Goal: Transaction & Acquisition: Purchase product/service

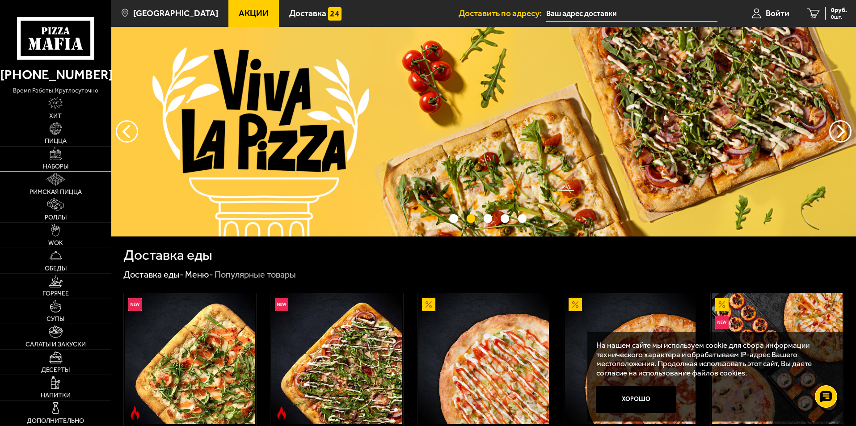
click at [62, 165] on span "Наборы" at bounding box center [55, 167] width 25 height 6
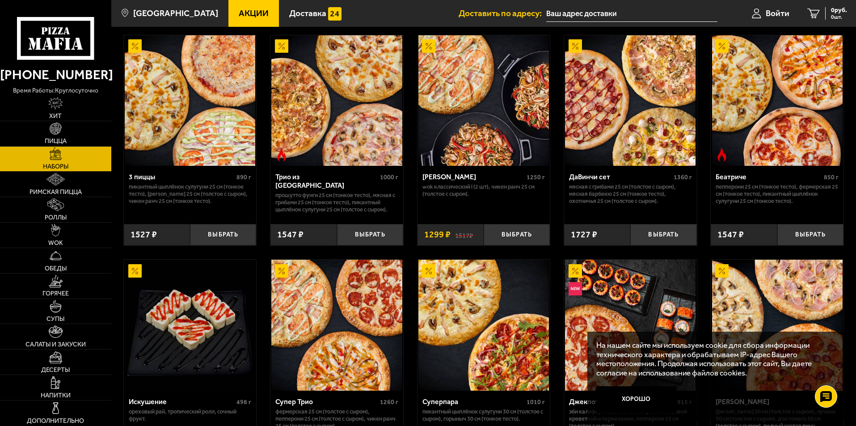
scroll to position [268, 0]
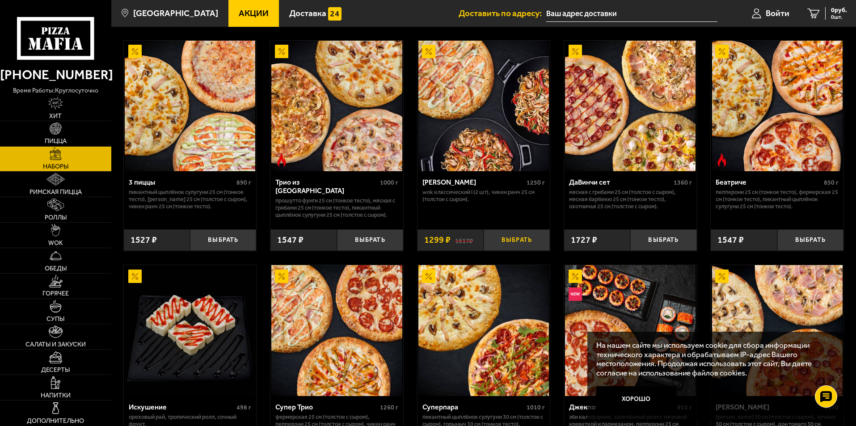
click at [512, 241] on button "Выбрать" at bounding box center [517, 240] width 66 height 22
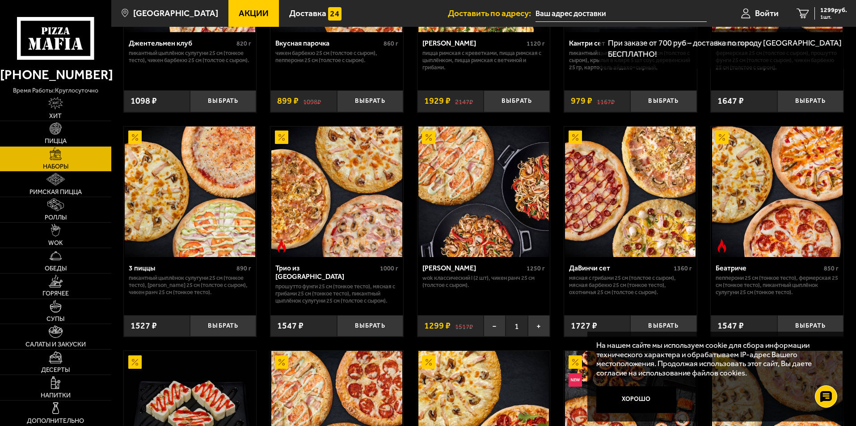
scroll to position [179, 0]
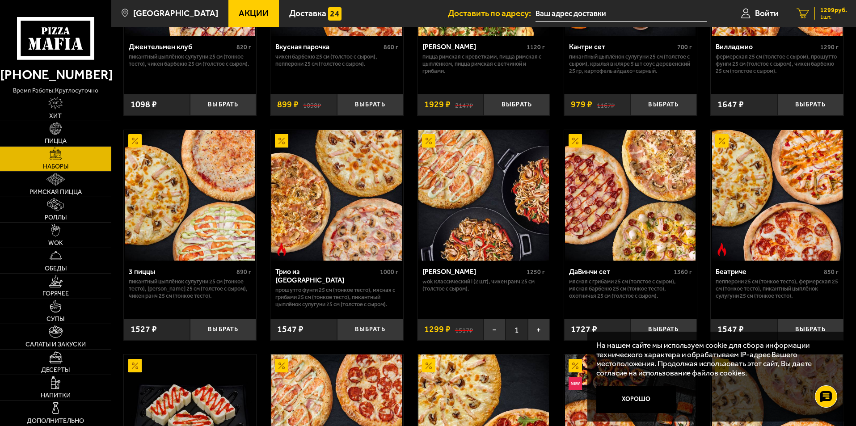
click at [820, 10] on span "1299 руб." at bounding box center [833, 10] width 27 height 6
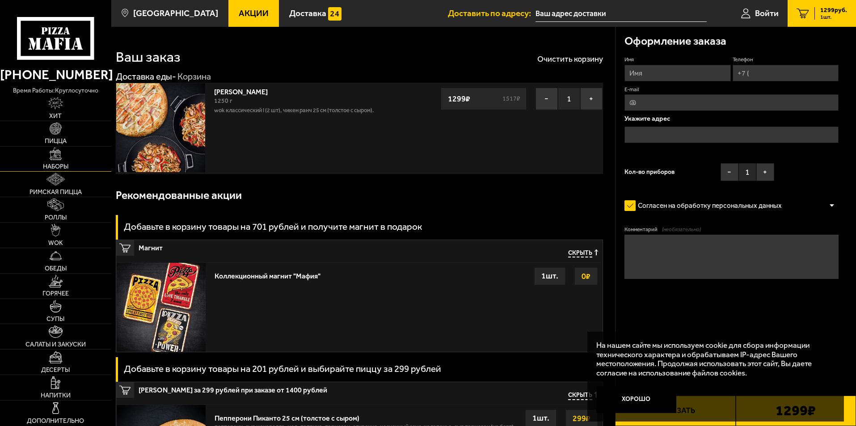
click at [51, 166] on span "Наборы" at bounding box center [55, 167] width 25 height 6
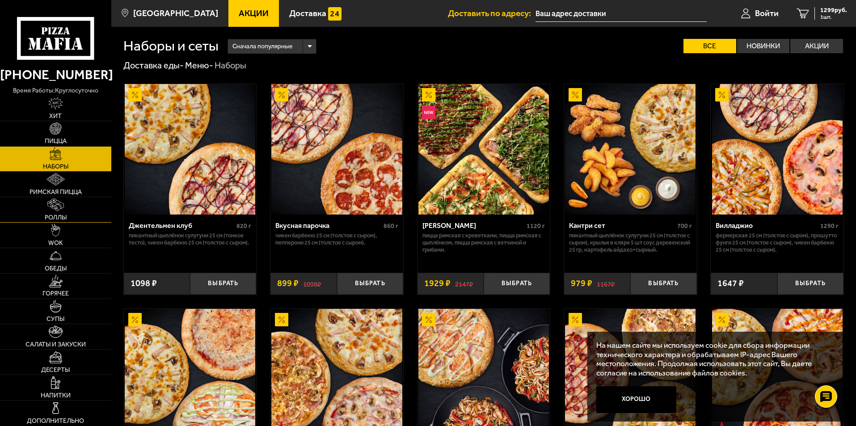
click at [66, 208] on link "Роллы" at bounding box center [55, 209] width 111 height 25
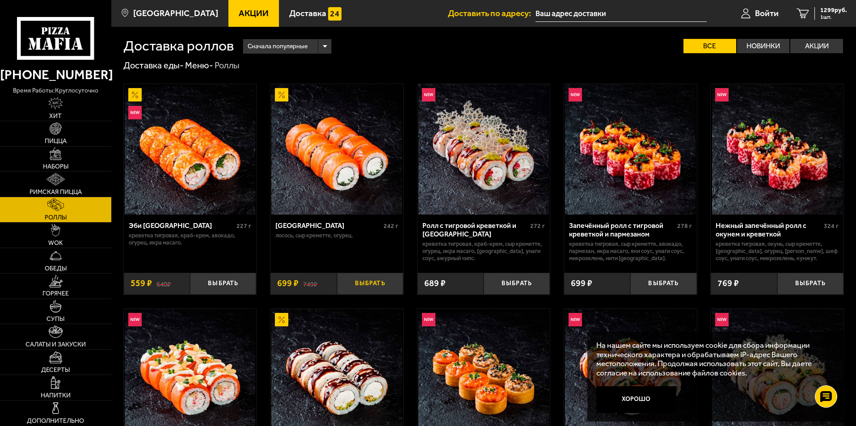
click at [385, 283] on button "Выбрать" at bounding box center [370, 284] width 66 height 22
click at [817, 13] on div "1998 руб. 2 шт." at bounding box center [831, 13] width 33 height 13
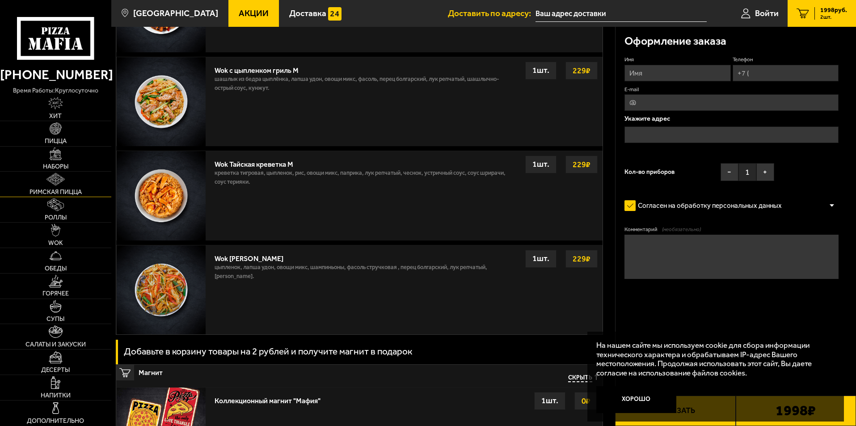
scroll to position [582, 0]
click at [59, 235] on img at bounding box center [56, 230] width 10 height 13
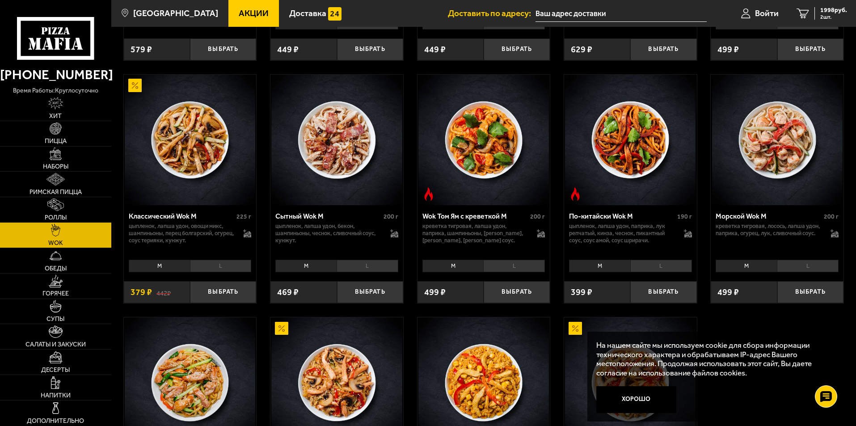
scroll to position [313, 0]
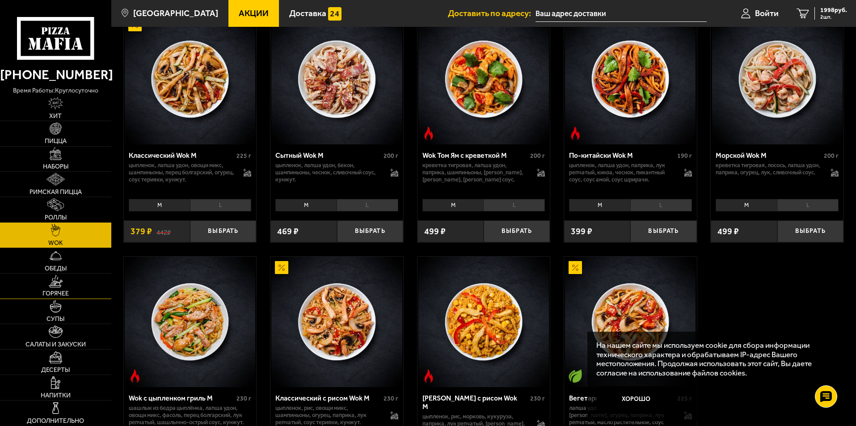
click at [51, 279] on img at bounding box center [56, 281] width 14 height 13
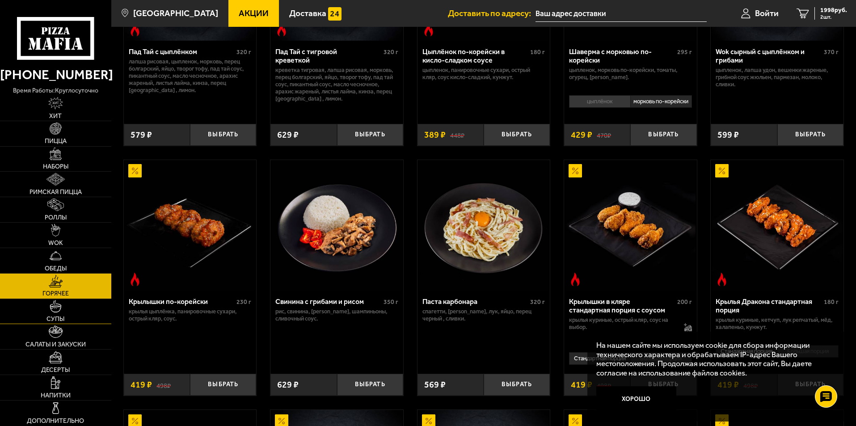
scroll to position [313, 0]
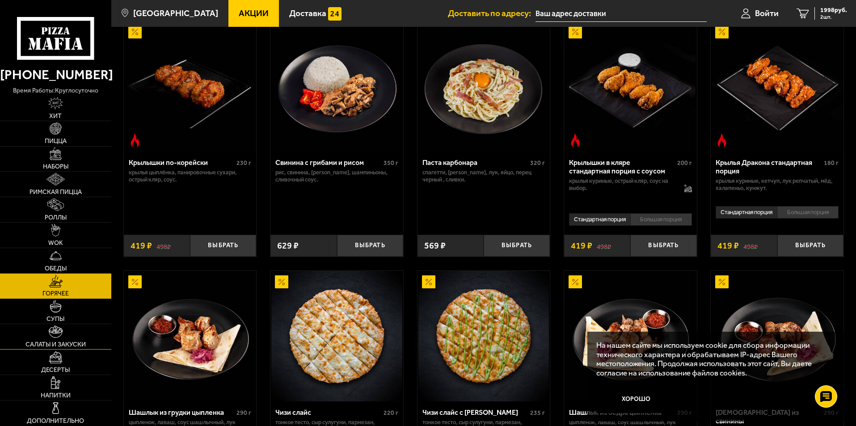
click at [64, 336] on link "Салаты и закуски" at bounding box center [55, 336] width 111 height 25
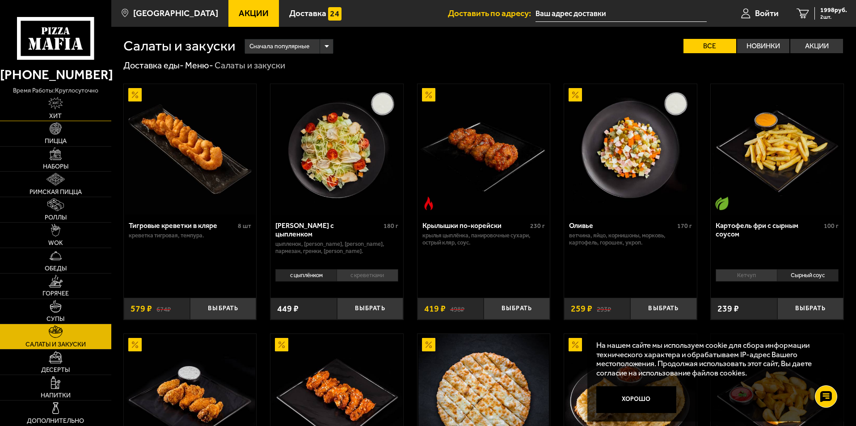
click at [59, 103] on img at bounding box center [55, 103] width 15 height 13
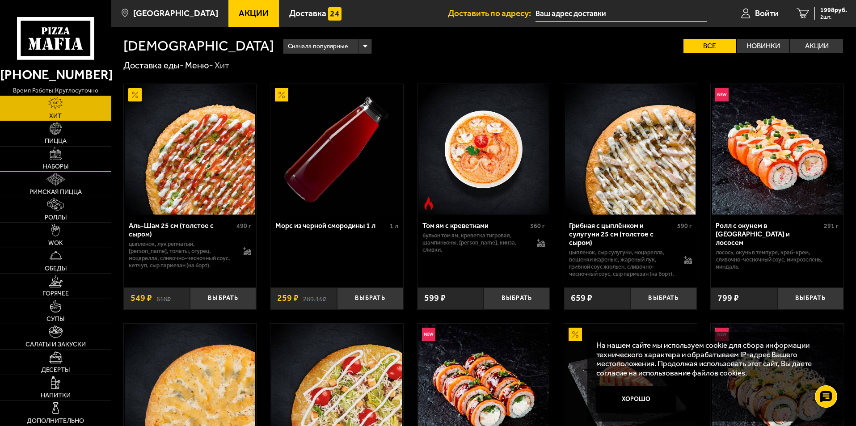
click at [59, 156] on img at bounding box center [56, 154] width 13 height 13
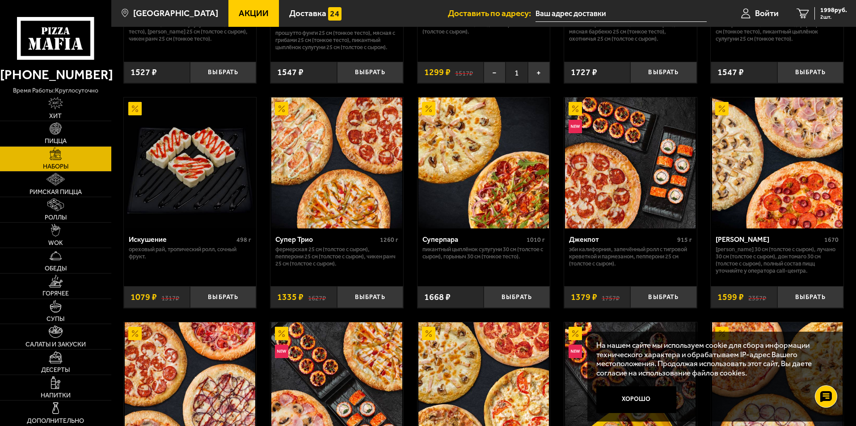
scroll to position [447, 0]
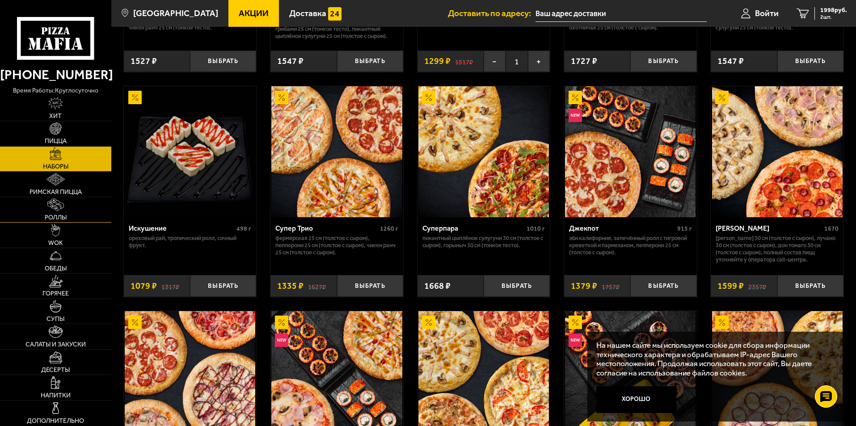
click at [61, 215] on span "Роллы" at bounding box center [56, 218] width 22 height 6
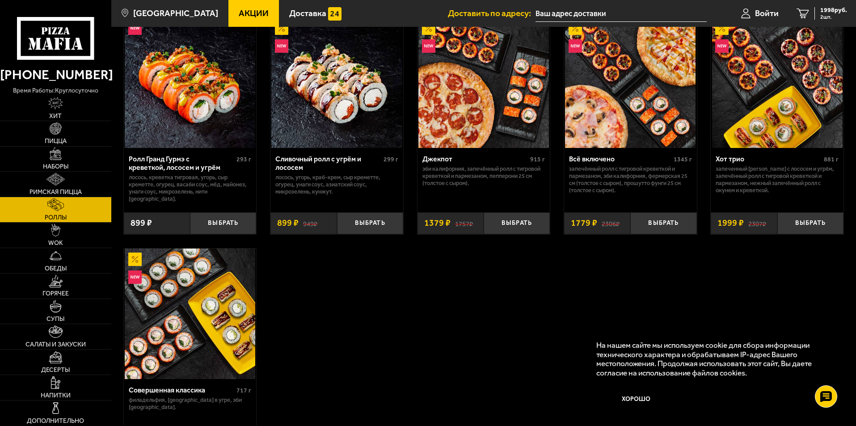
scroll to position [537, 0]
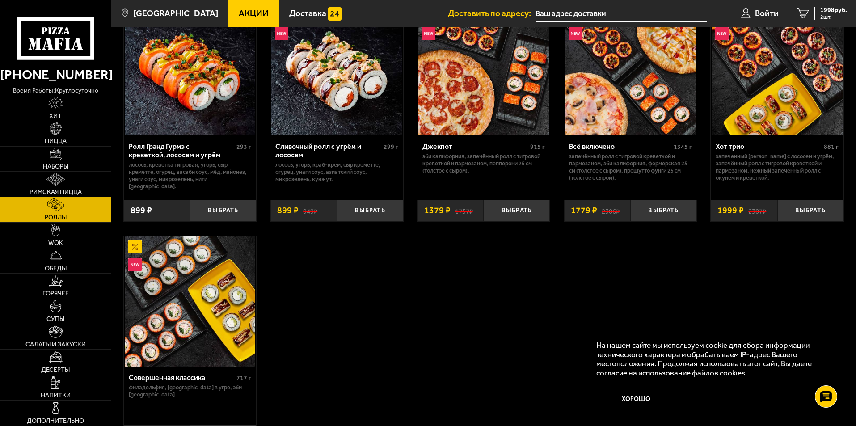
click at [60, 233] on img at bounding box center [56, 230] width 10 height 13
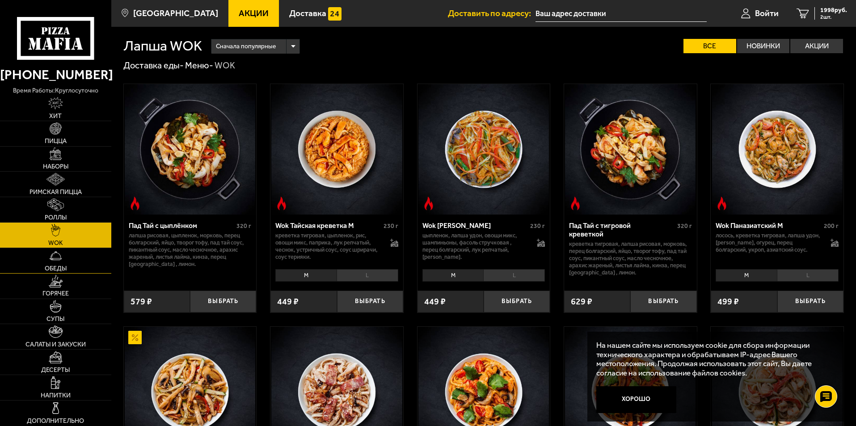
click at [59, 270] on span "Обеды" at bounding box center [56, 269] width 22 height 6
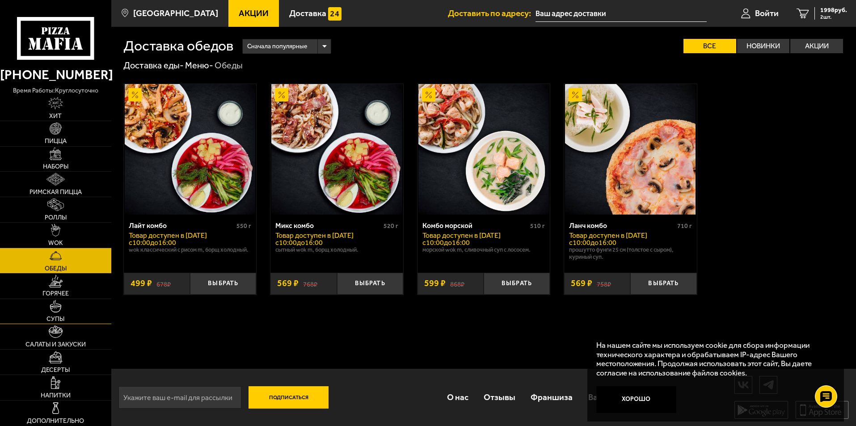
click at [59, 312] on img at bounding box center [56, 306] width 13 height 13
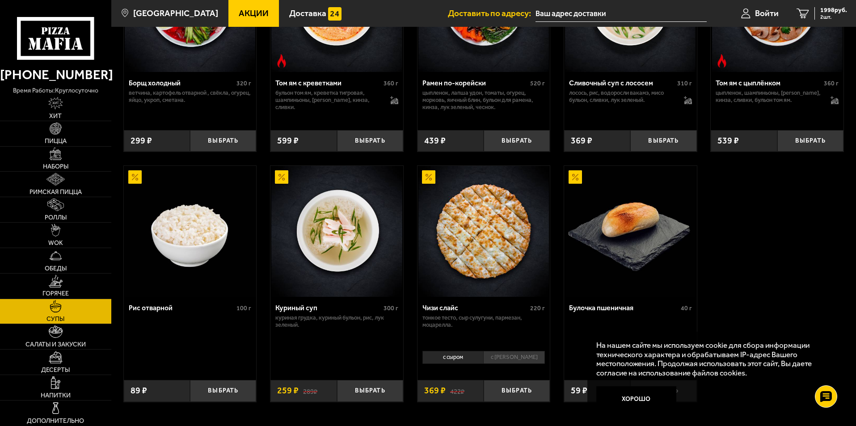
scroll to position [310, 0]
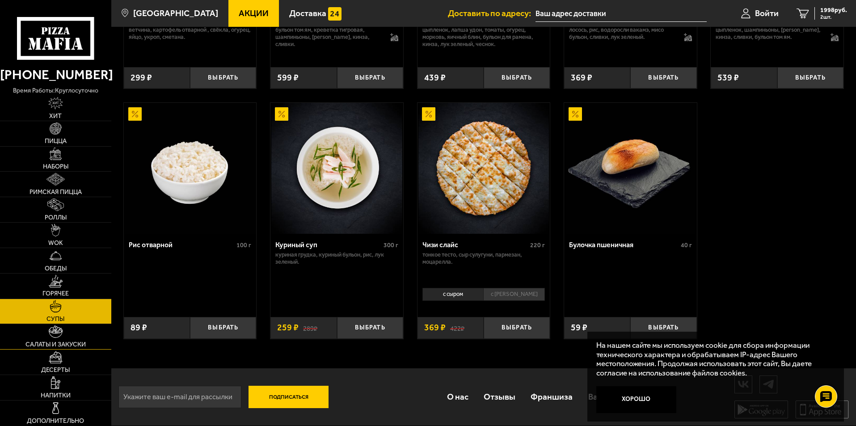
click at [52, 336] on img at bounding box center [56, 331] width 14 height 13
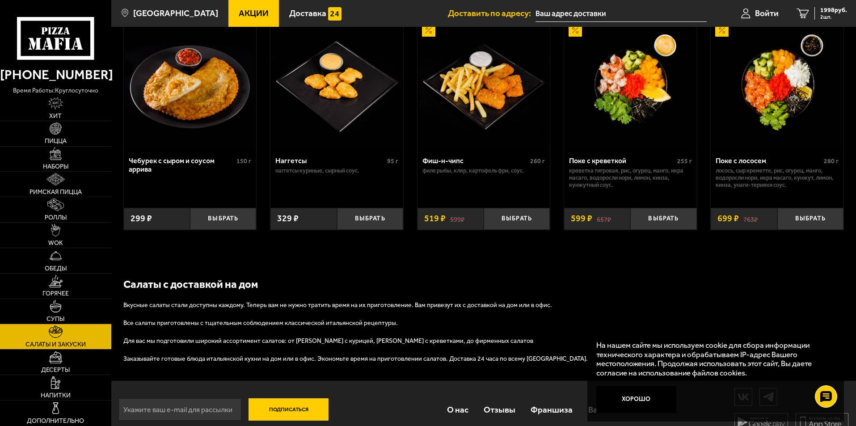
scroll to position [579, 0]
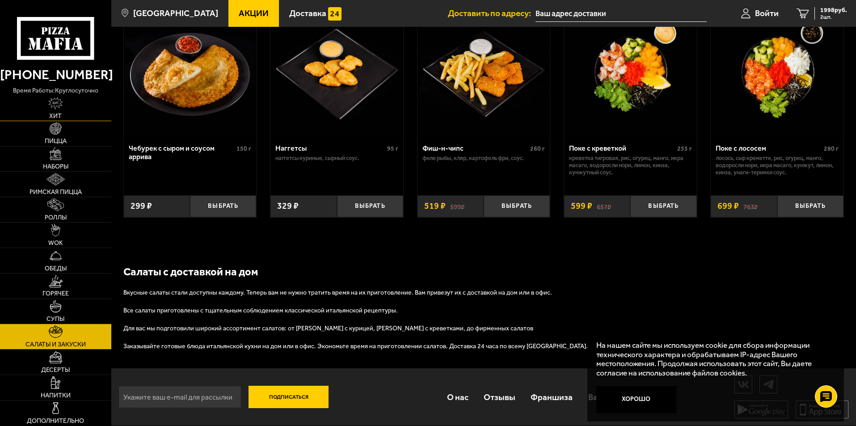
click at [58, 102] on img at bounding box center [55, 103] width 15 height 13
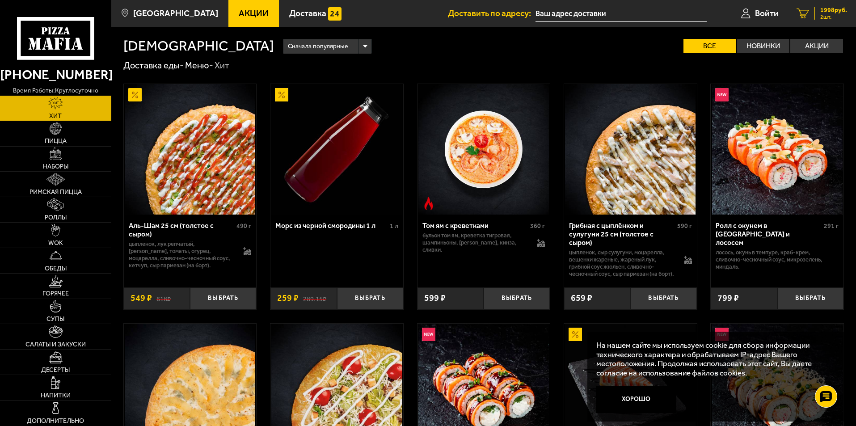
click at [832, 10] on span "1998 руб." at bounding box center [833, 10] width 27 height 6
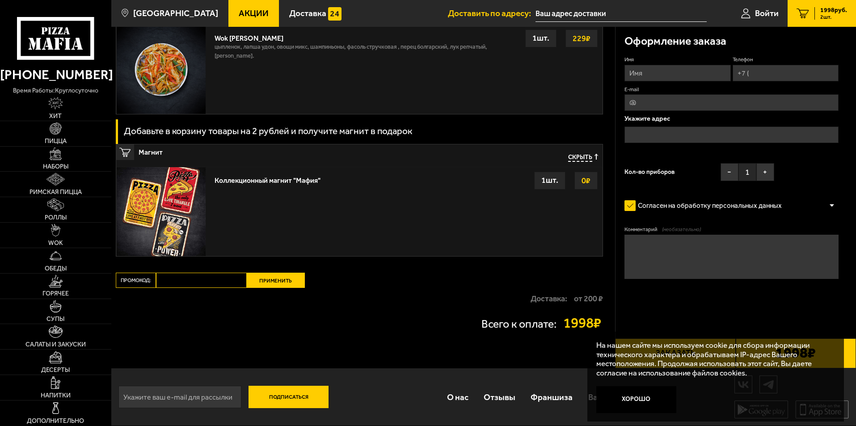
scroll to position [806, 0]
click at [178, 232] on img at bounding box center [161, 211] width 89 height 89
click at [547, 180] on div "1 шт." at bounding box center [549, 181] width 31 height 18
click at [589, 179] on strong "0 ₽" at bounding box center [585, 180] width 13 height 17
click at [55, 47] on icon at bounding box center [55, 38] width 77 height 42
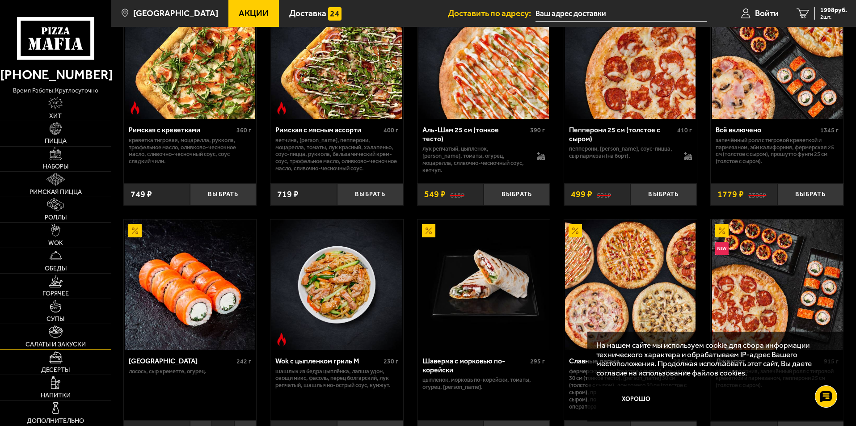
scroll to position [313, 0]
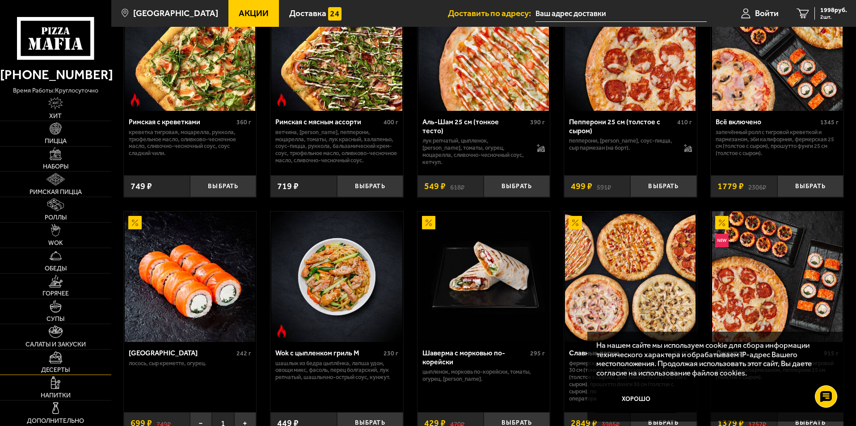
click at [62, 367] on span "Десерты" at bounding box center [55, 370] width 29 height 6
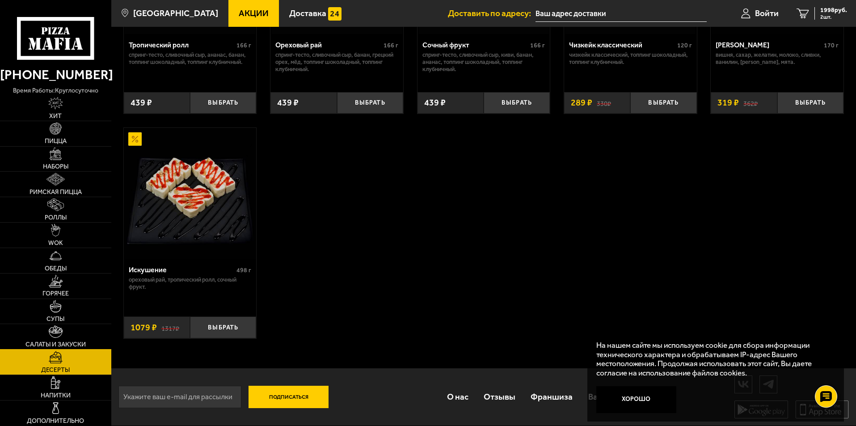
scroll to position [407, 0]
click at [57, 385] on img at bounding box center [56, 382] width 10 height 13
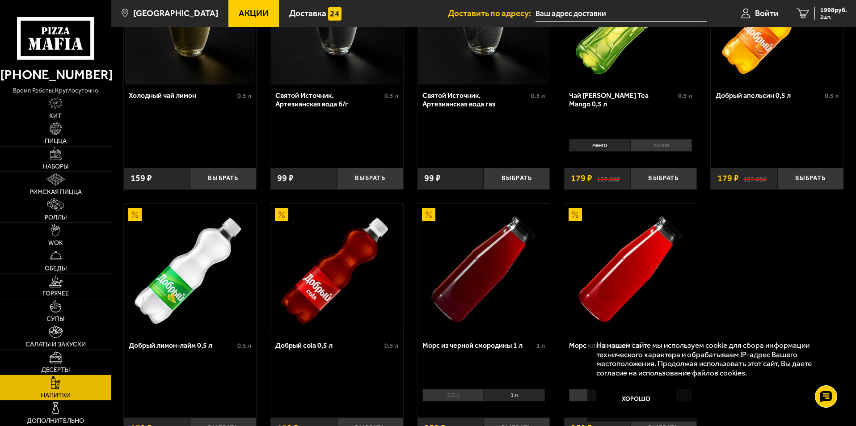
scroll to position [402, 0]
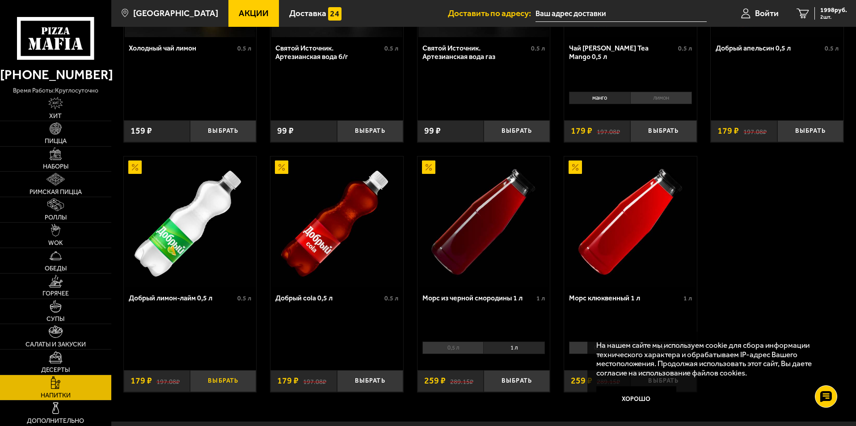
click at [214, 383] on button "Выбрать" at bounding box center [223, 381] width 66 height 22
click at [824, 15] on span "3 шт." at bounding box center [833, 16] width 27 height 5
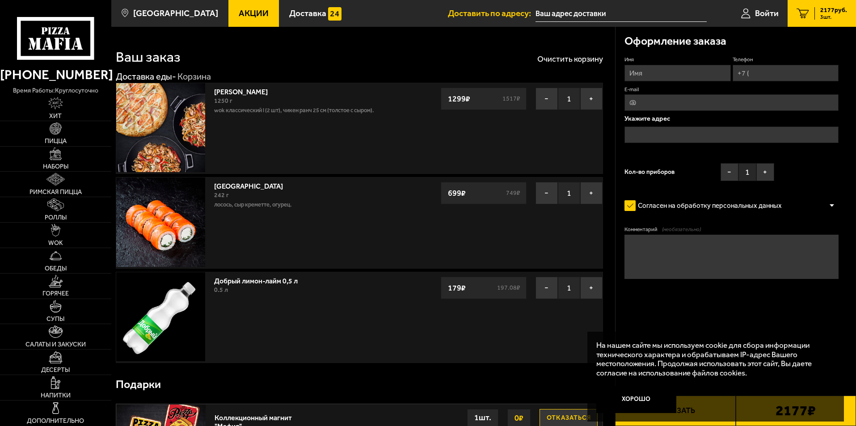
click at [676, 69] on input "Имя" at bounding box center [678, 73] width 106 height 17
type input "Семён"
drag, startPoint x: 778, startPoint y: 74, endPoint x: 774, endPoint y: 77, distance: 4.8
click at [778, 74] on input "Телефон" at bounding box center [786, 73] width 106 height 17
type input "+7 (921) 369-09-22"
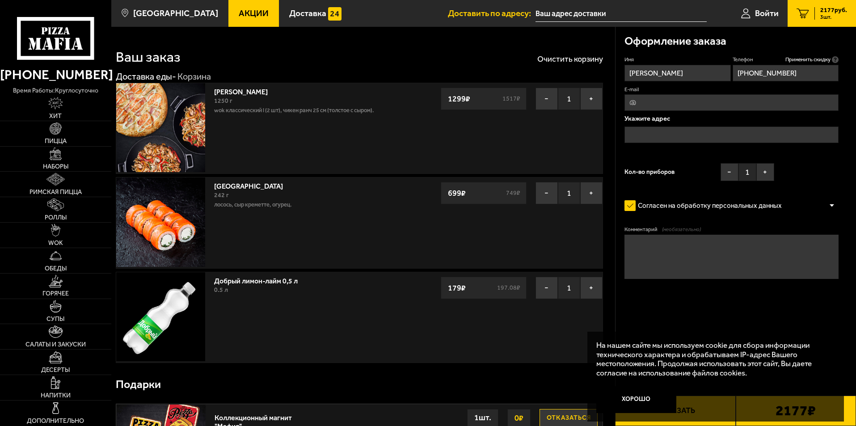
click at [675, 107] on input "E-mail" at bounding box center [732, 102] width 214 height 17
click at [653, 144] on div "Укажите адрес" at bounding box center [732, 133] width 214 height 37
click at [653, 133] on input "text" at bounding box center [732, 135] width 214 height 17
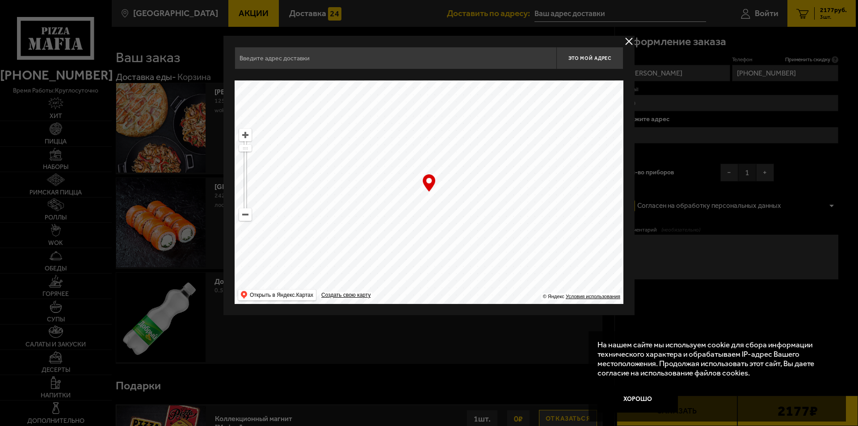
click at [323, 63] on input "text" at bounding box center [396, 58] width 322 height 22
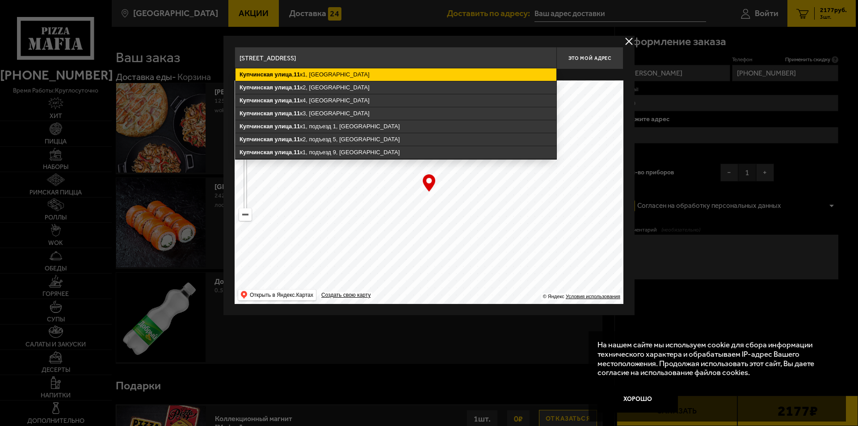
click at [321, 74] on ymaps "Купчинская улица , 11 к1, Санкт-Петербург" at bounding box center [396, 74] width 321 height 13
type input "Санкт-Петербург, Купчинская улица, 11к1"
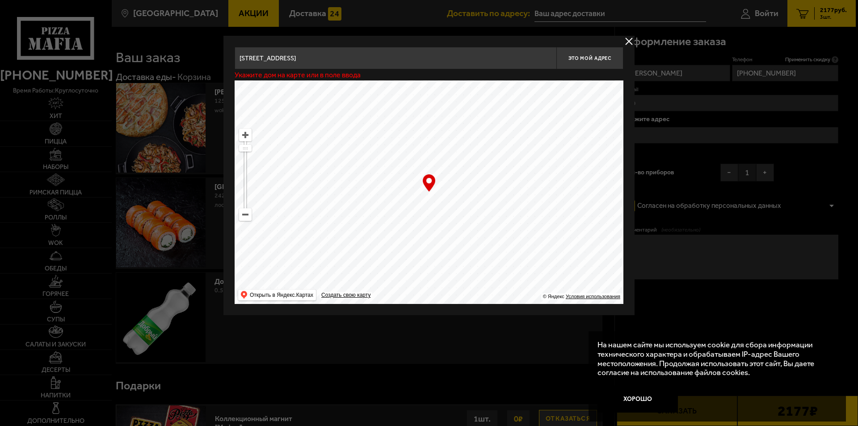
type input "Купчинская улица, 11к1"
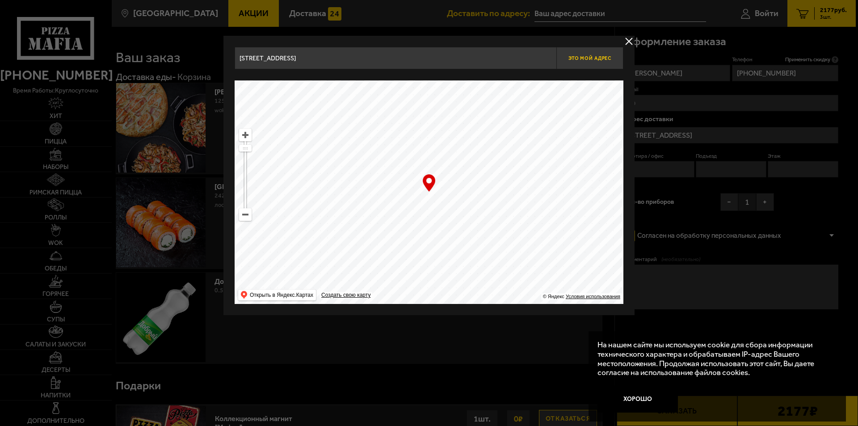
click at [575, 59] on span "Это мой адрес" at bounding box center [590, 58] width 43 height 6
type input "Купчинская улица, 11к1"
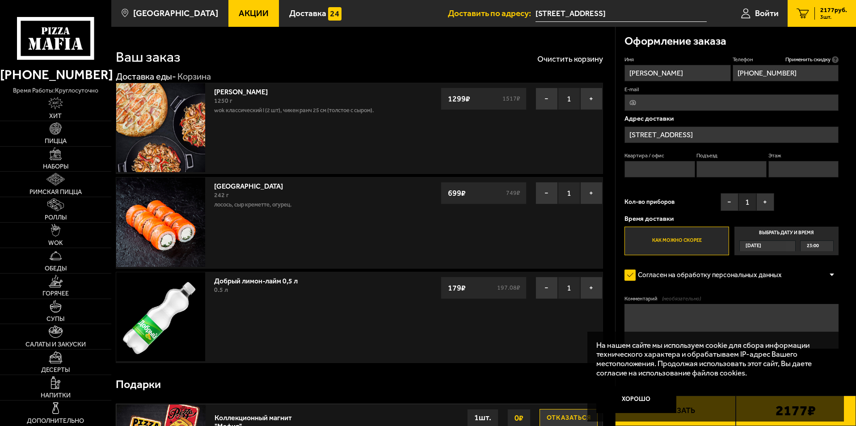
click at [668, 168] on input "Квартира / офис" at bounding box center [660, 169] width 70 height 17
type input "237"
click at [721, 168] on input "Подъезд" at bounding box center [732, 169] width 70 height 17
type input "7"
click at [783, 170] on input "Этаж" at bounding box center [804, 169] width 70 height 17
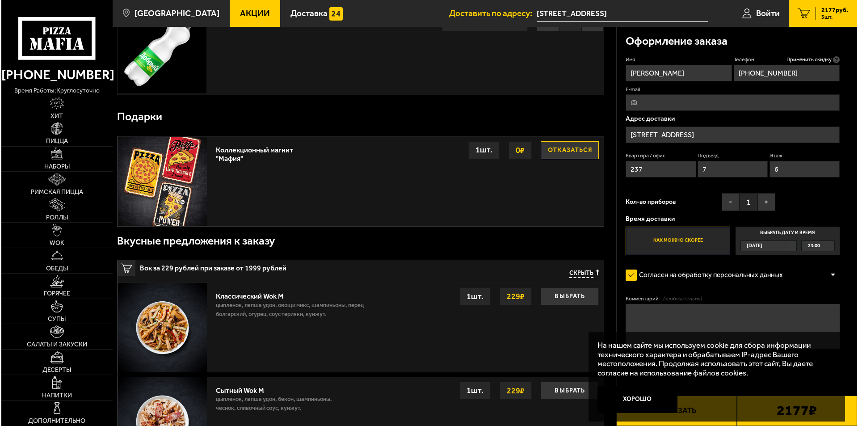
scroll to position [268, 0]
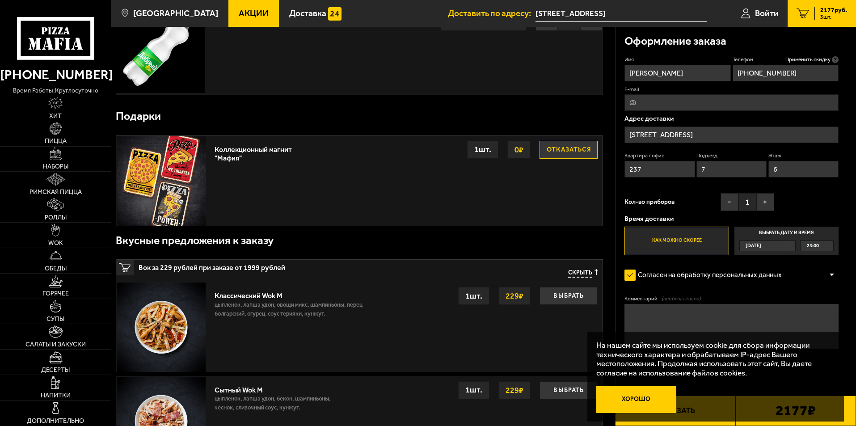
type input "6"
click at [655, 401] on button "Хорошо" at bounding box center [636, 399] width 80 height 27
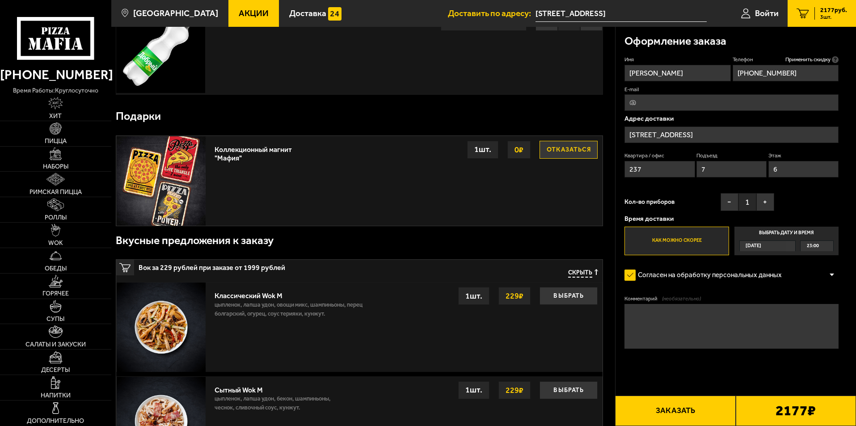
click at [714, 413] on button "Заказать" at bounding box center [675, 411] width 120 height 30
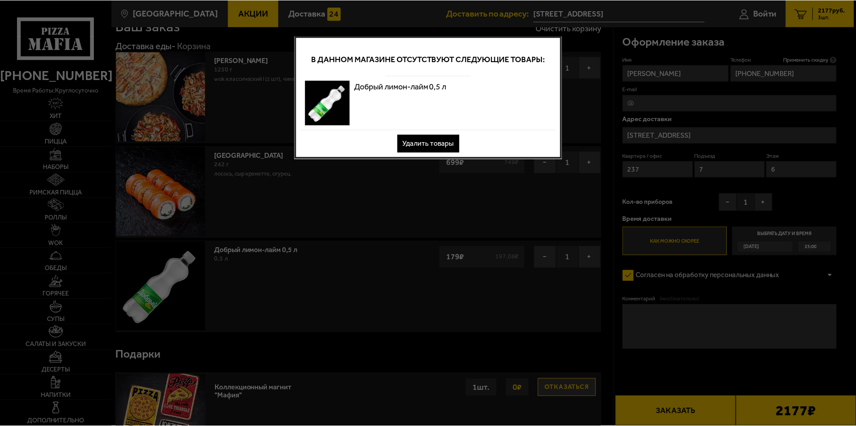
scroll to position [0, 0]
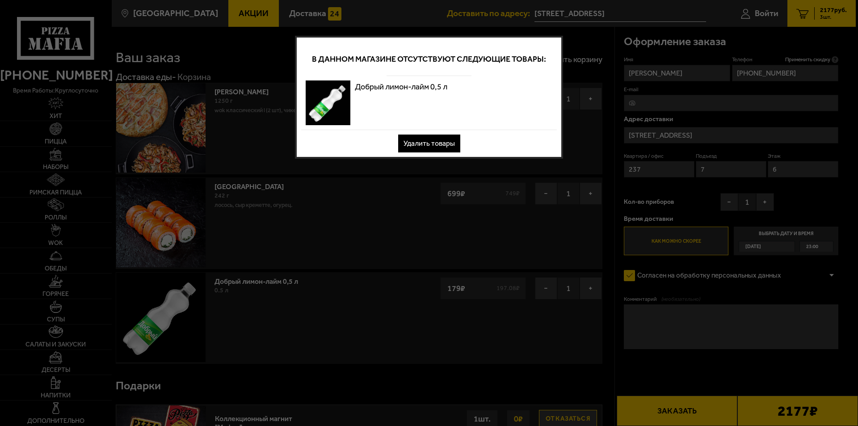
click at [429, 147] on button "Удалить товары" at bounding box center [429, 144] width 62 height 18
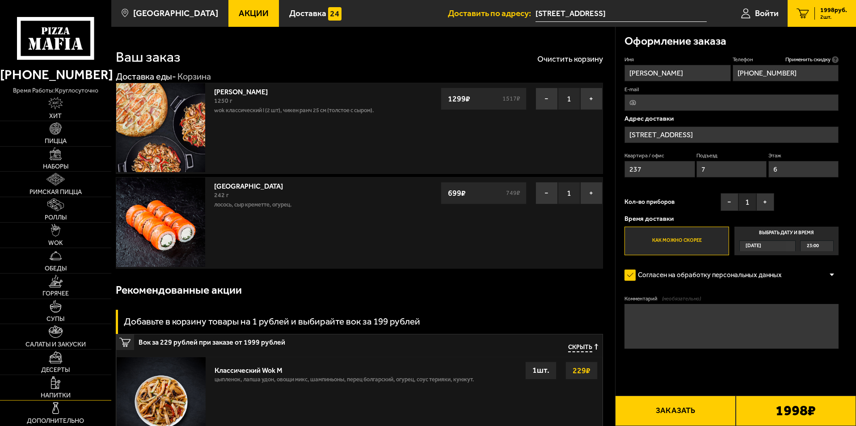
click at [46, 394] on span "Напитки" at bounding box center [56, 396] width 30 height 6
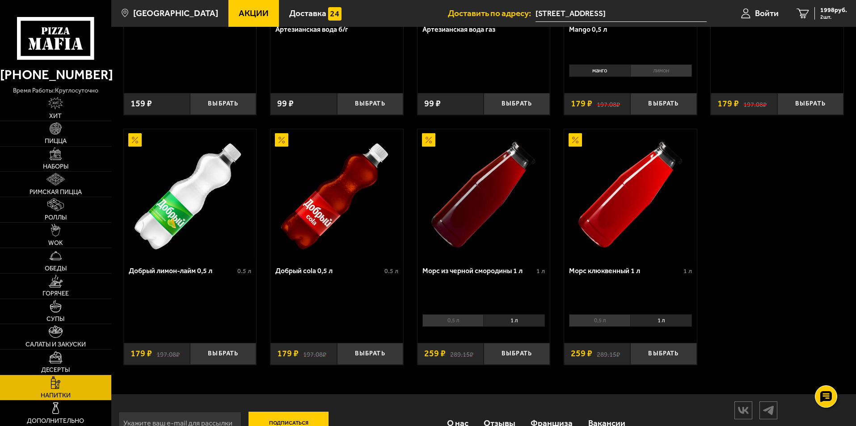
scroll to position [447, 0]
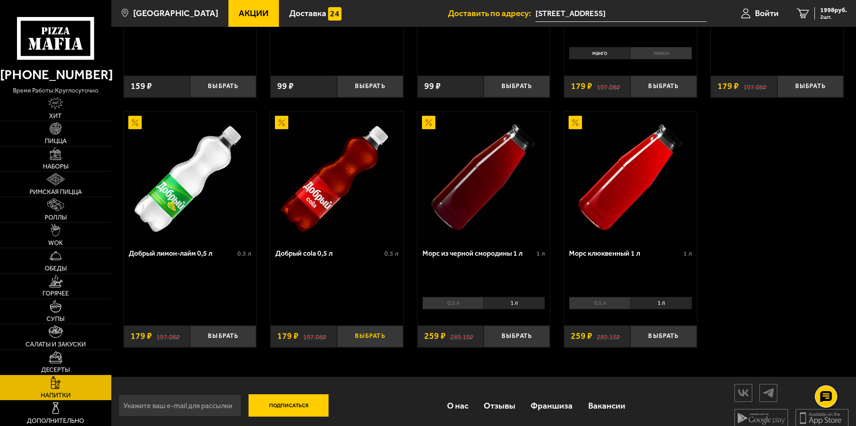
click at [358, 336] on button "Выбрать" at bounding box center [370, 336] width 66 height 22
click at [831, 10] on span "2177 руб." at bounding box center [833, 10] width 27 height 6
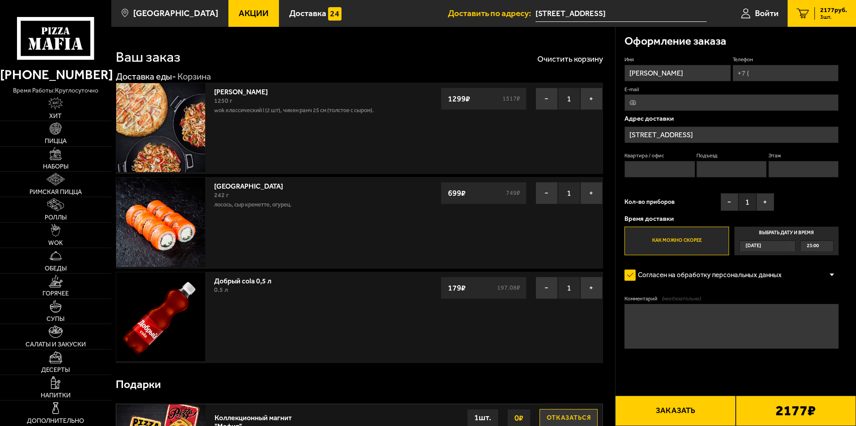
click at [663, 169] on input "Квартира / офис" at bounding box center [660, 169] width 70 height 17
type input "237"
click at [717, 169] on input "Подъезд" at bounding box center [732, 169] width 70 height 17
click at [806, 160] on label "Этаж" at bounding box center [804, 156] width 70 height 8
click at [806, 161] on input "Этаж" at bounding box center [804, 169] width 70 height 17
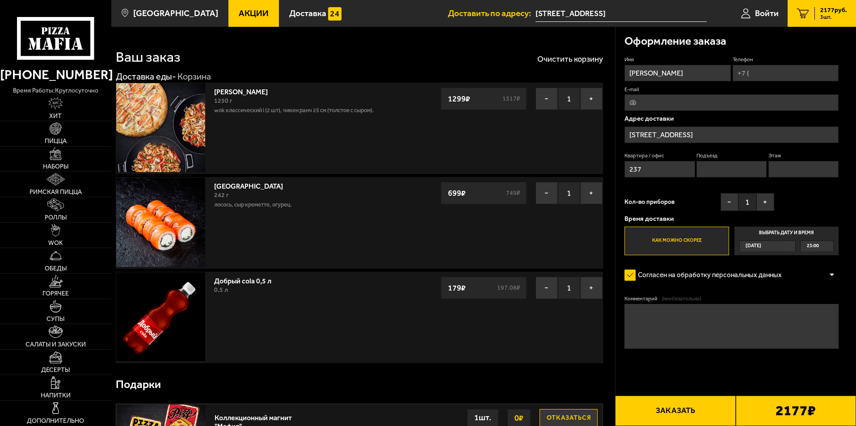
click at [716, 171] on input "Подъезд" at bounding box center [732, 169] width 70 height 17
type input "7"
click at [787, 169] on input "Этаж" at bounding box center [804, 169] width 70 height 17
type input "6"
click at [763, 78] on input "Телефон" at bounding box center [786, 73] width 106 height 17
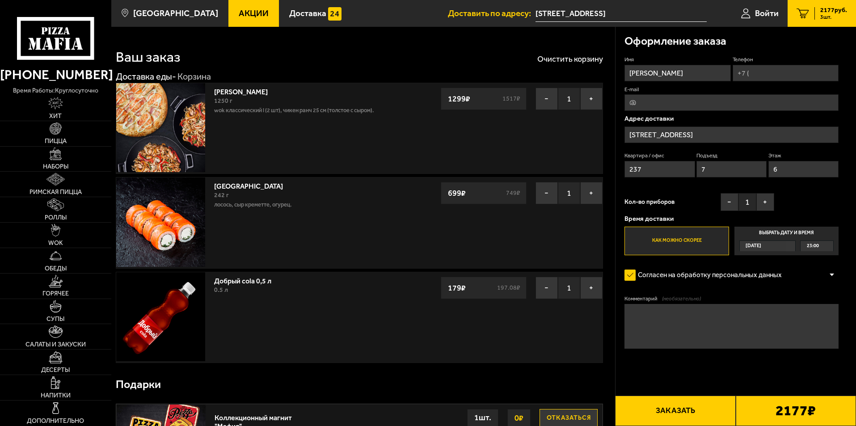
type input "+7 (921) 369-09-22"
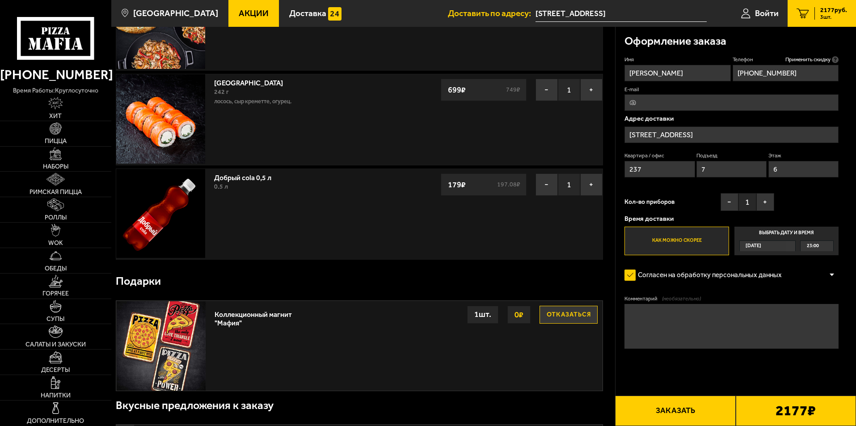
scroll to position [179, 0]
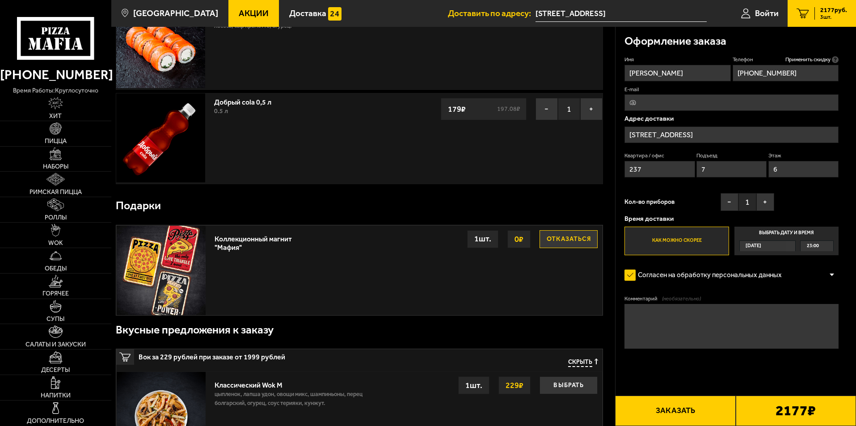
click at [710, 410] on button "Заказать" at bounding box center [675, 411] width 120 height 30
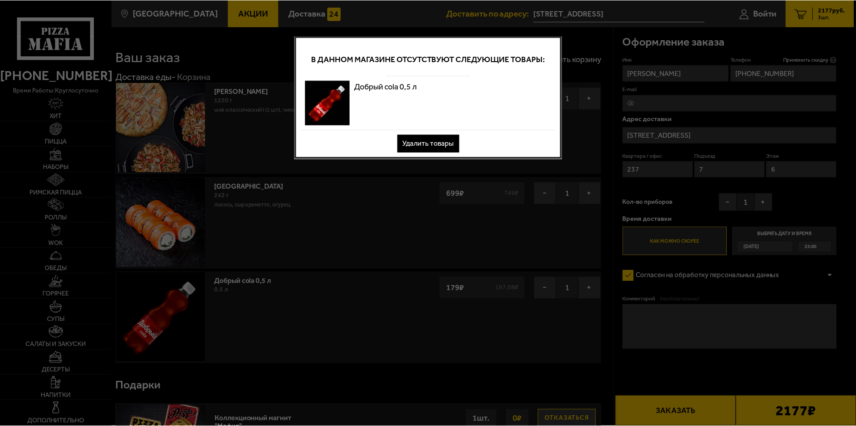
scroll to position [0, 0]
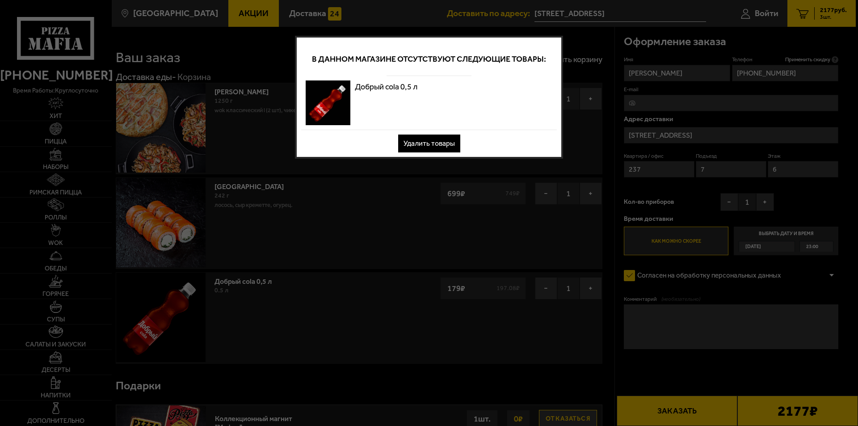
click at [430, 144] on button "Удалить товары" at bounding box center [429, 144] width 62 height 18
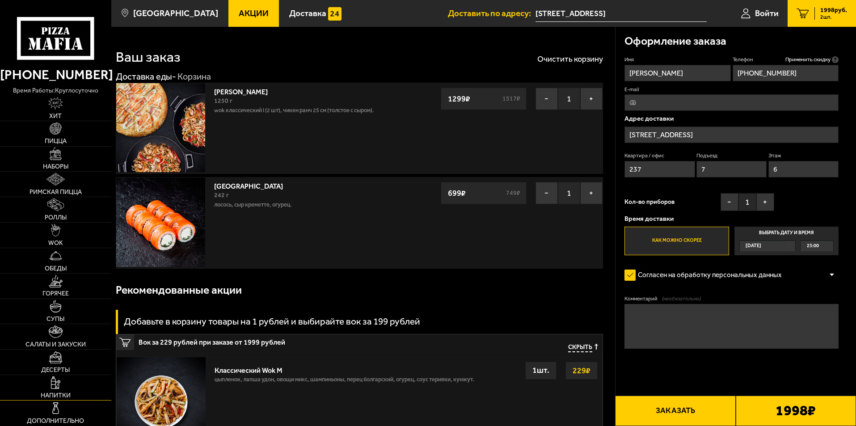
click at [60, 393] on span "Напитки" at bounding box center [56, 396] width 30 height 6
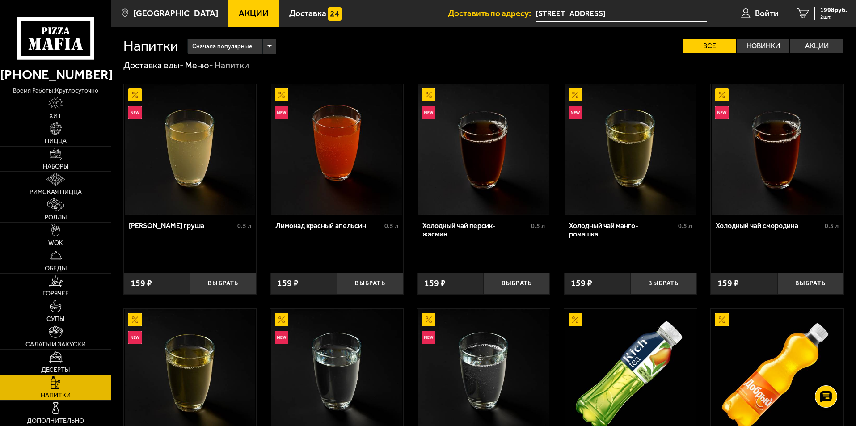
click at [60, 411] on img at bounding box center [56, 408] width 13 height 13
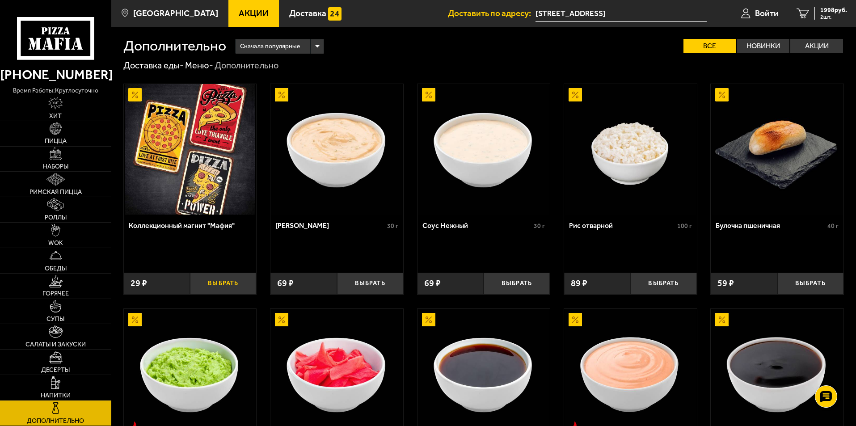
click at [224, 283] on button "Выбрать" at bounding box center [223, 284] width 66 height 22
click at [827, 9] on span "2027 руб." at bounding box center [833, 10] width 27 height 6
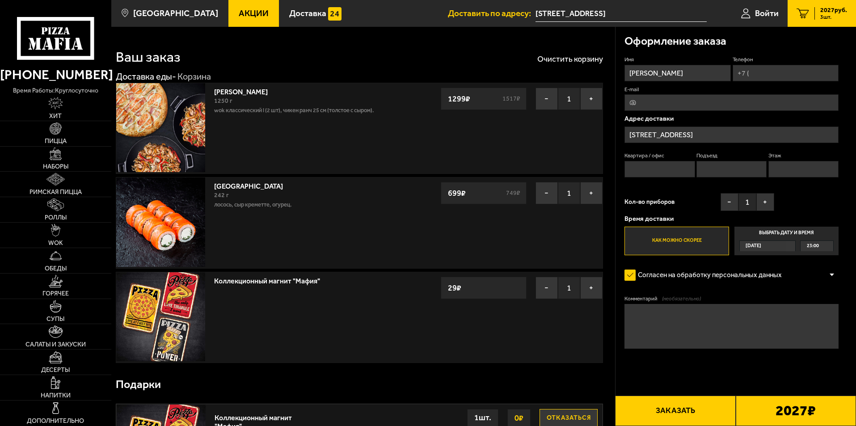
click at [665, 164] on input "Квартира / офис" at bounding box center [660, 169] width 70 height 17
type input "237"
click at [713, 168] on input "Подъезд" at bounding box center [732, 169] width 70 height 17
type input "7"
click at [784, 168] on input "Этаж" at bounding box center [804, 169] width 70 height 17
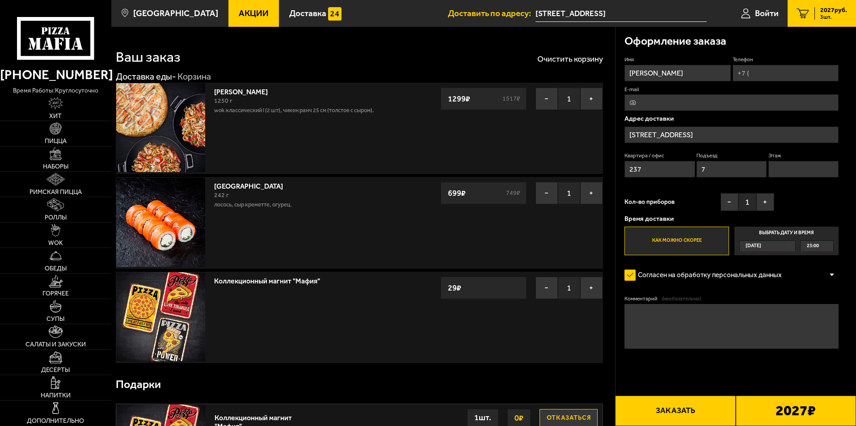
type input "6"
click at [770, 67] on input "Телефон" at bounding box center [786, 73] width 106 height 17
type input "+7 (921) 369-09-22"
click at [689, 408] on button "Заказать" at bounding box center [675, 411] width 120 height 30
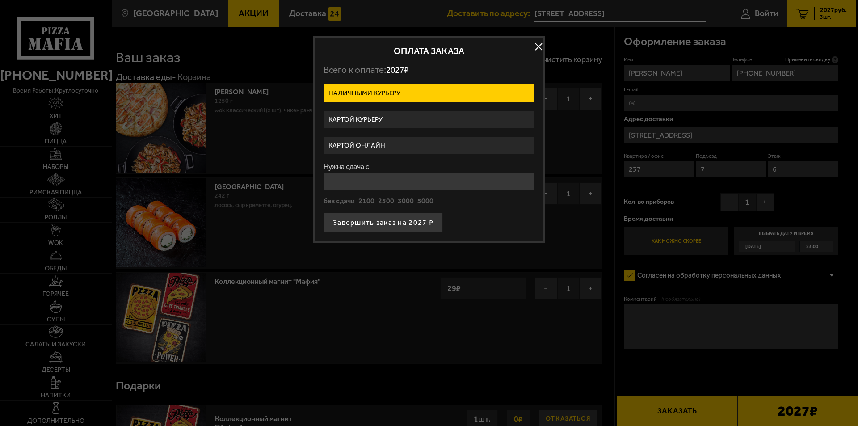
click at [351, 144] on label "Картой онлайн" at bounding box center [429, 145] width 211 height 17
click at [0, 0] on input "Картой онлайн" at bounding box center [0, 0] width 0 height 0
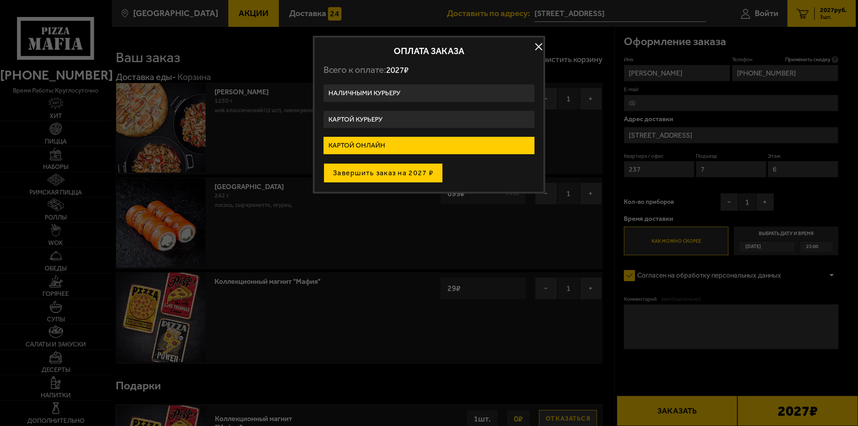
click at [359, 174] on button "Завершить заказ на 2027 ₽" at bounding box center [383, 173] width 119 height 20
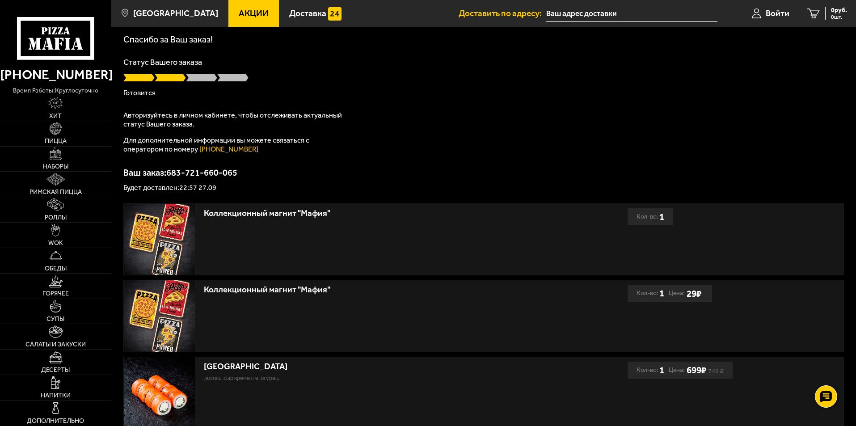
scroll to position [34, 0]
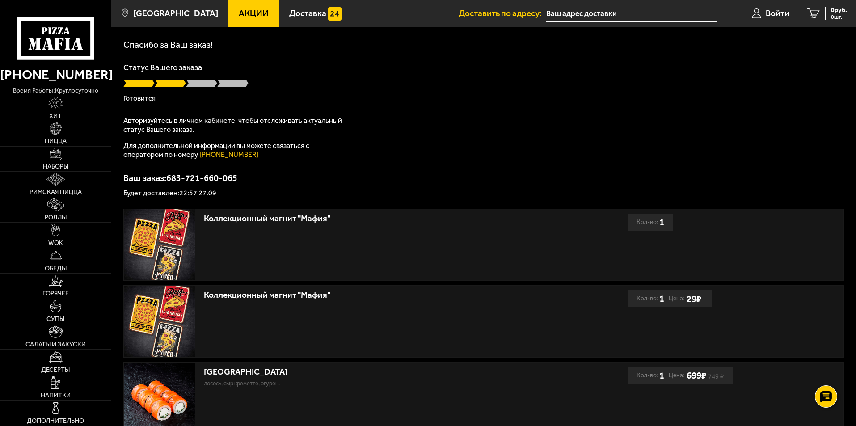
click at [355, 85] on div at bounding box center [483, 83] width 721 height 9
